Goal: Information Seeking & Learning: Learn about a topic

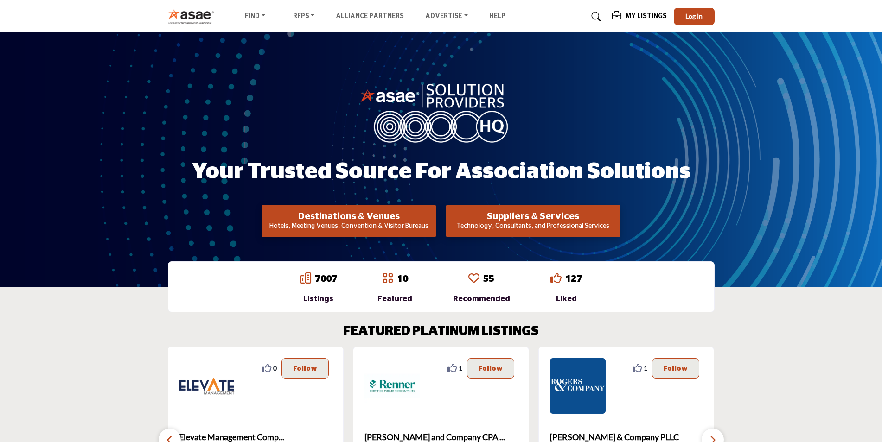
click at [524, 223] on p "Technology, Consultants, and Professional Services" at bounding box center [532, 226] width 169 height 9
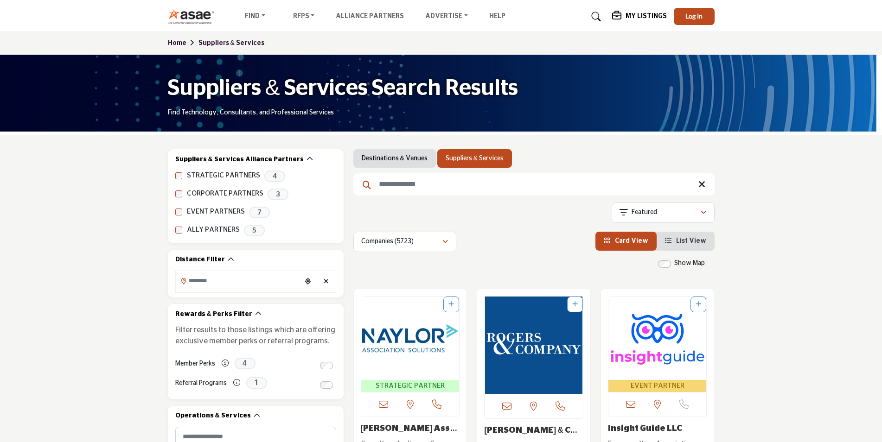
click at [403, 187] on input "Search Keyword" at bounding box center [533, 184] width 361 height 22
type input "**********"
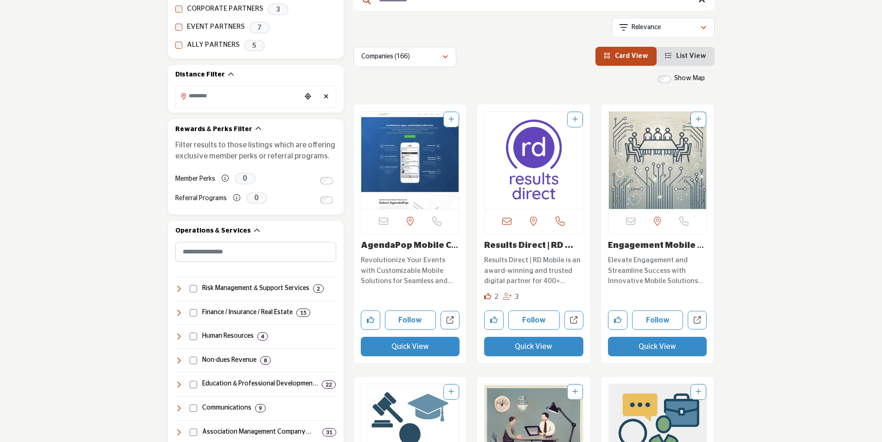
scroll to position [185, 0]
click at [542, 156] on img "Open Listing in new tab" at bounding box center [533, 159] width 98 height 97
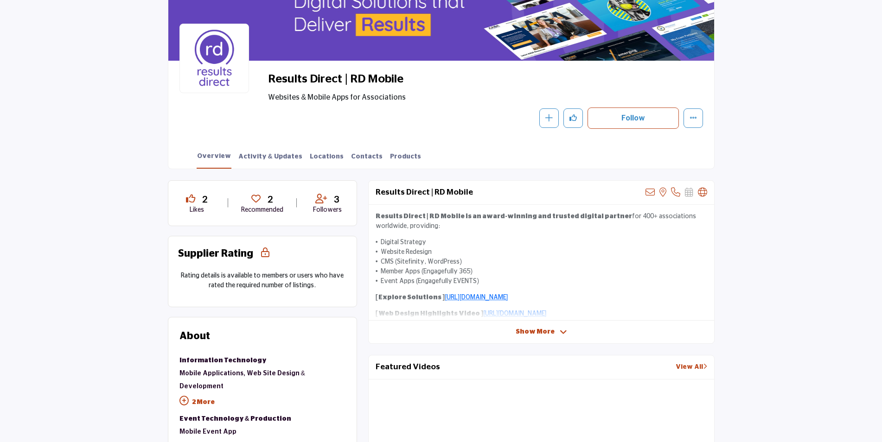
scroll to position [93, 0]
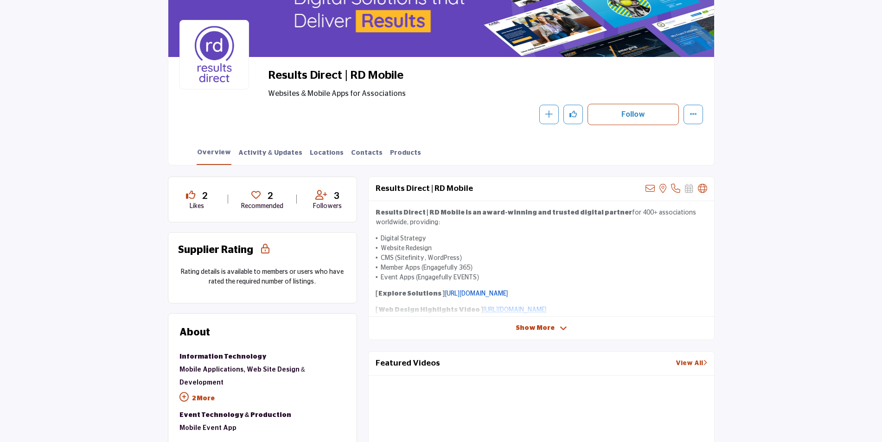
click at [455, 293] on link "[URL][DOMAIN_NAME]" at bounding box center [475, 294] width 63 height 6
